Goal: Transaction & Acquisition: Purchase product/service

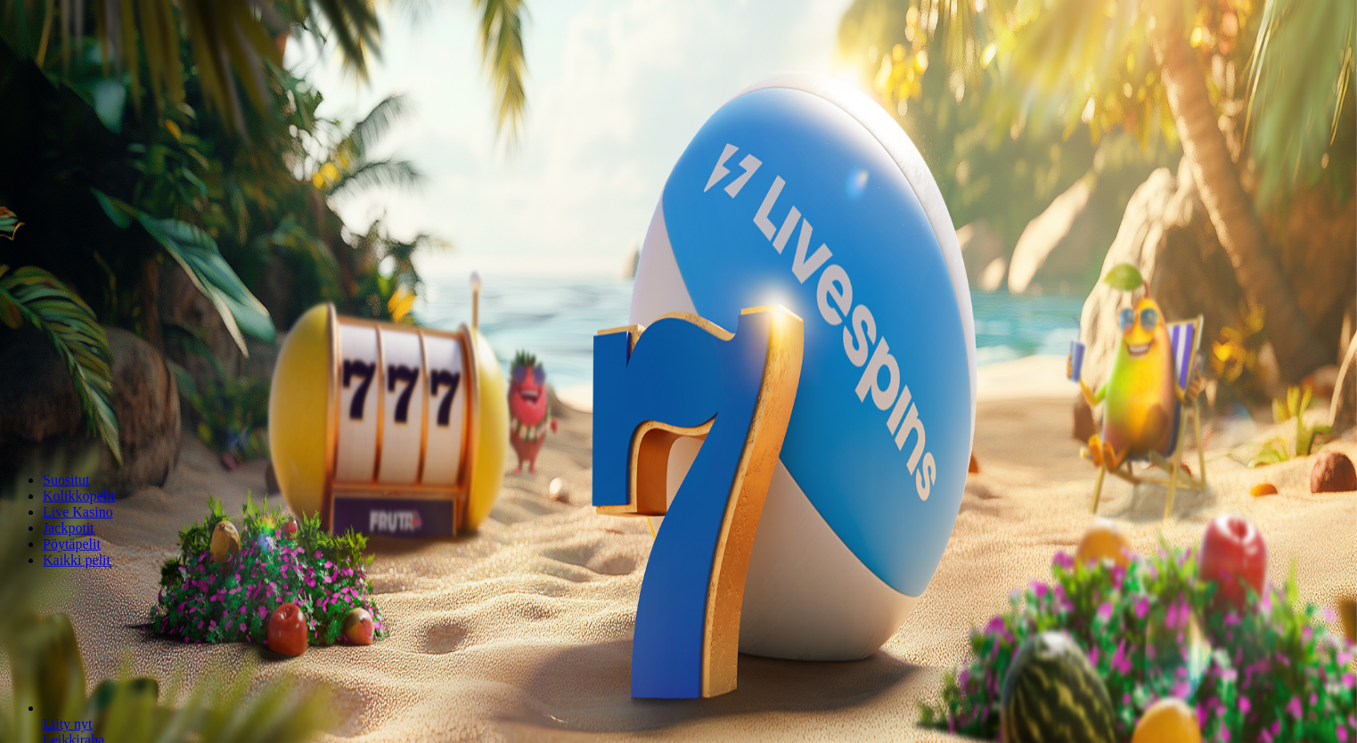
click at [102, 71] on span "Kirjaudu" at bounding box center [124, 64] width 44 height 13
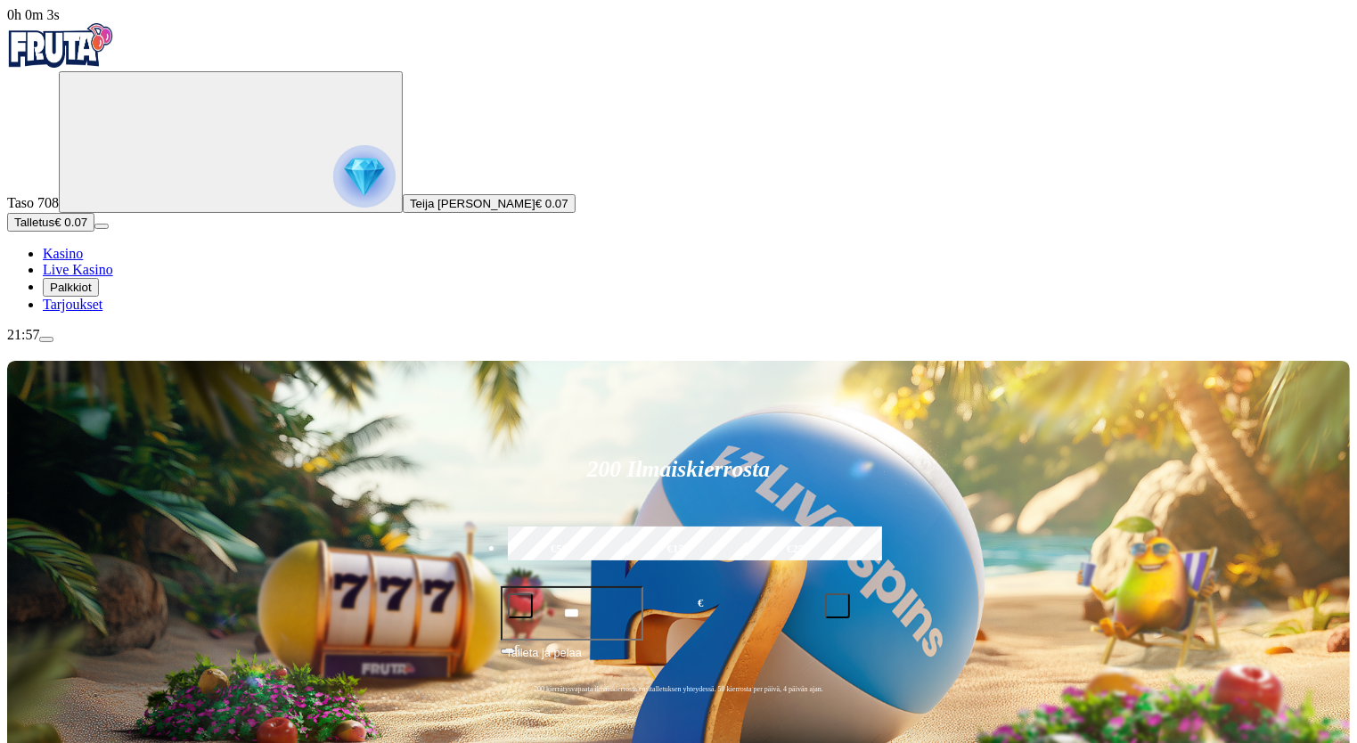
click at [333, 196] on img "Primary" at bounding box center [364, 176] width 62 height 62
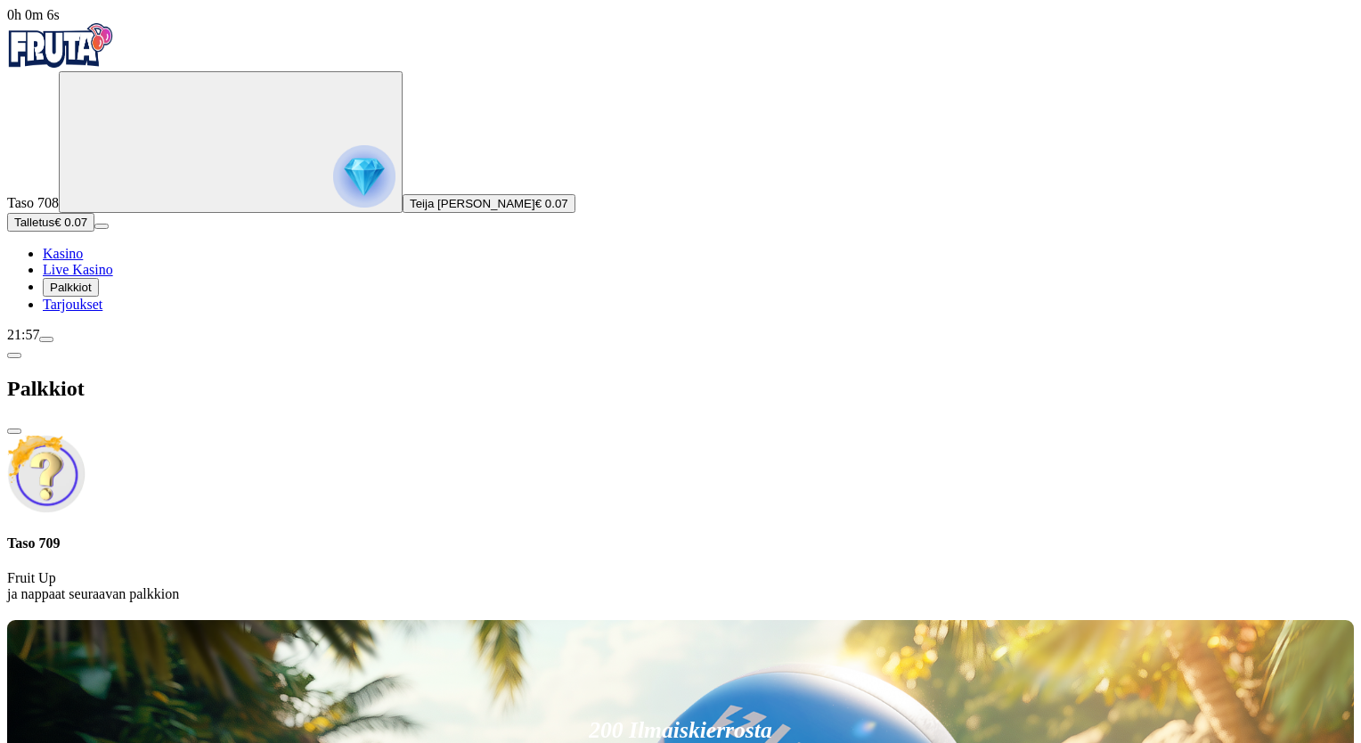
click at [54, 229] on span "Talletus" at bounding box center [34, 222] width 40 height 13
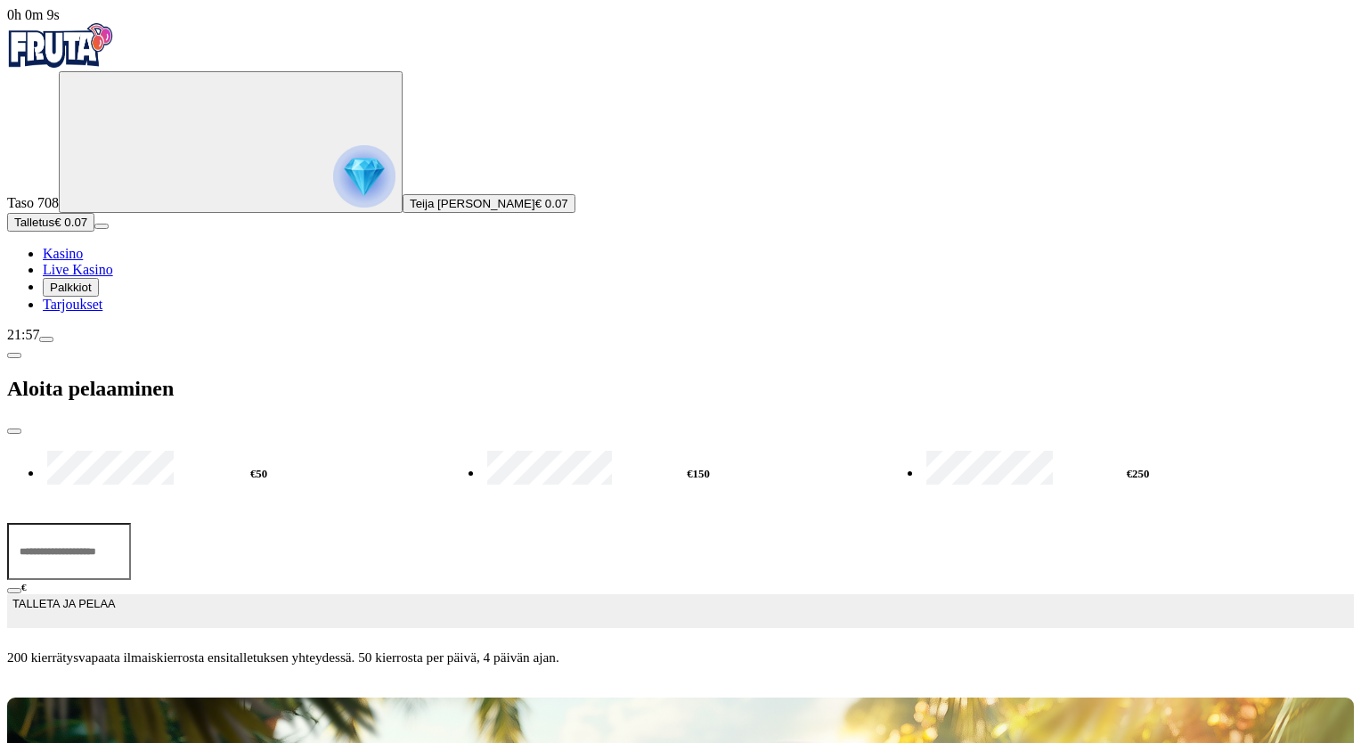
click at [235, 448] on label "€50" at bounding box center [259, 474] width 432 height 52
type input "**"
click at [115, 595] on span "TALLETA JA PELAA" at bounding box center [63, 611] width 102 height 32
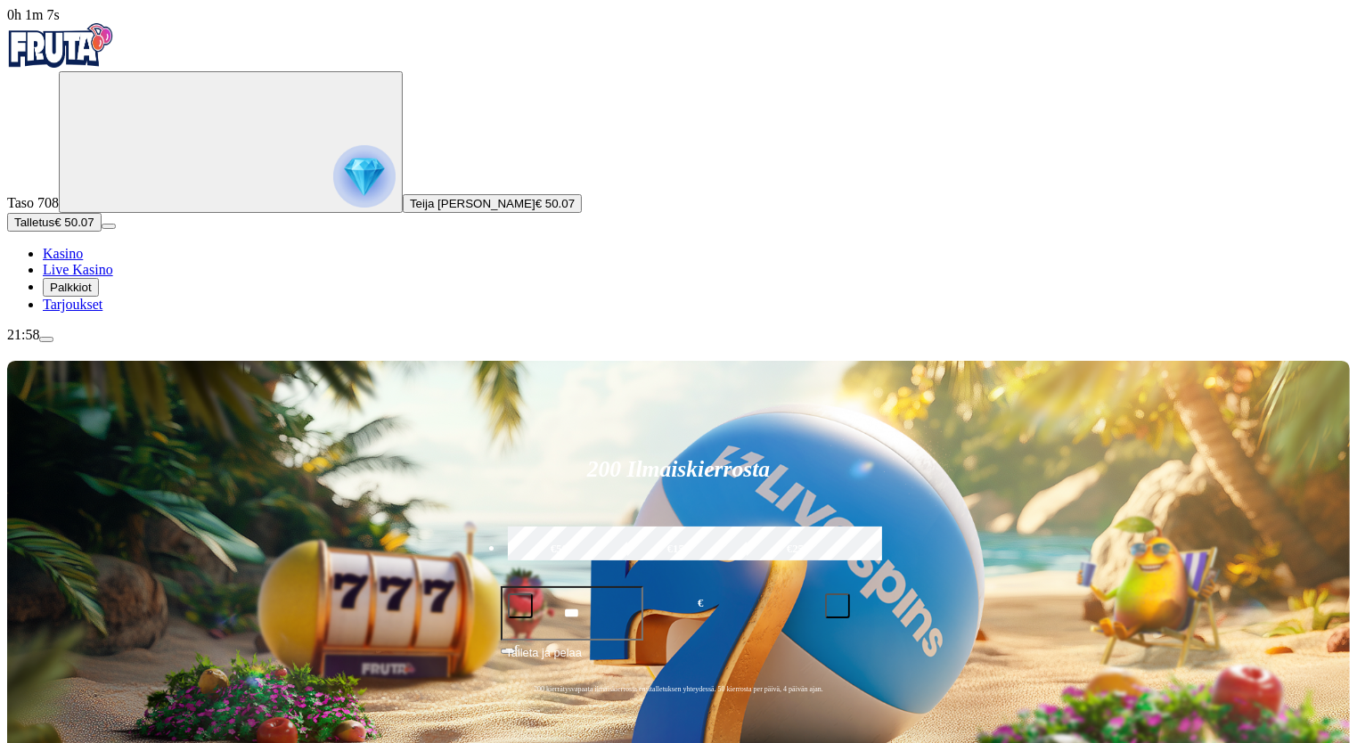
click at [333, 198] on img "Primary" at bounding box center [364, 176] width 62 height 62
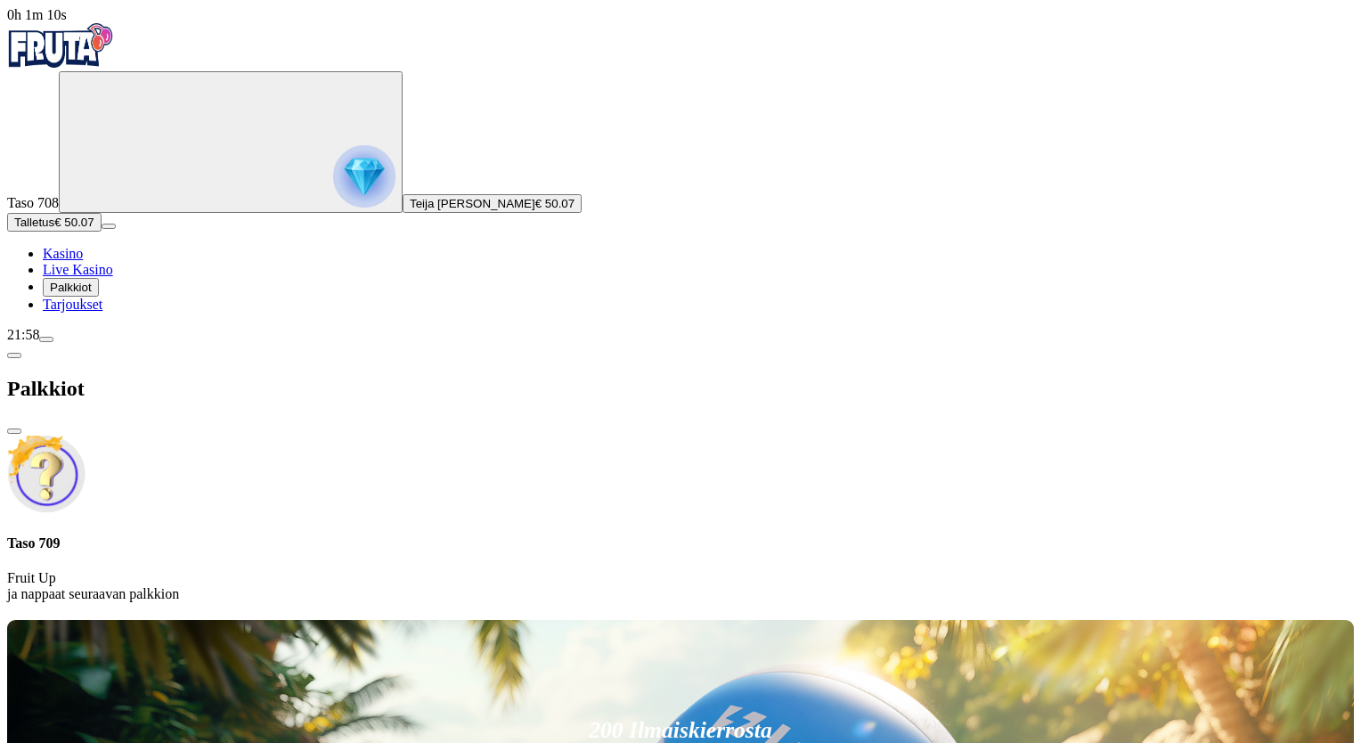
click at [14, 431] on span "close icon" at bounding box center [14, 431] width 0 height 0
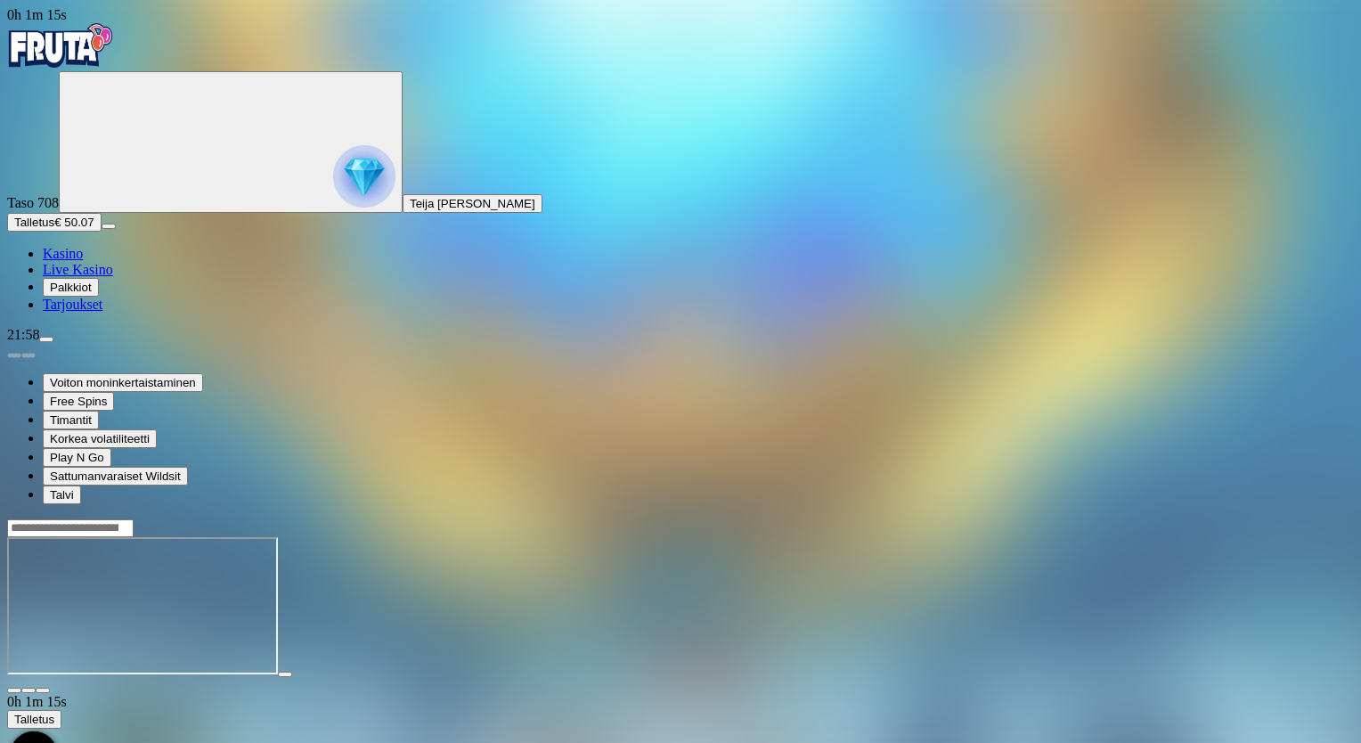
click at [43, 691] on span "fullscreen icon" at bounding box center [43, 691] width 0 height 0
